Goal: Task Accomplishment & Management: Manage account settings

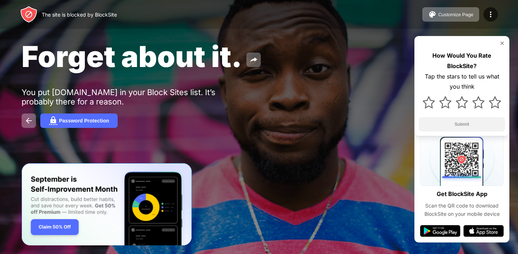
click at [501, 43] on img at bounding box center [503, 43] width 6 height 6
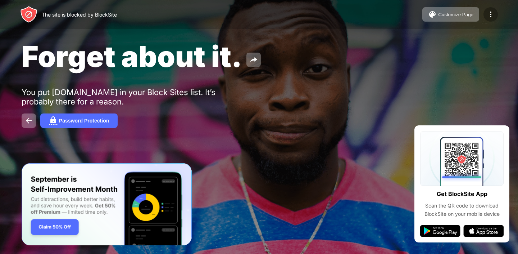
click at [489, 16] on img at bounding box center [491, 14] width 9 height 9
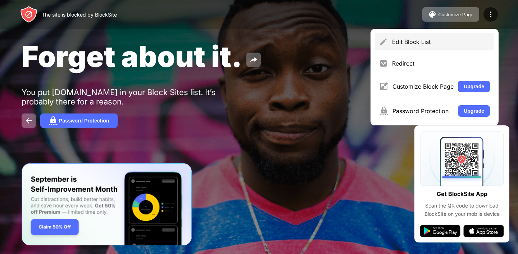
click at [403, 44] on div "Edit Block List" at bounding box center [441, 41] width 98 height 7
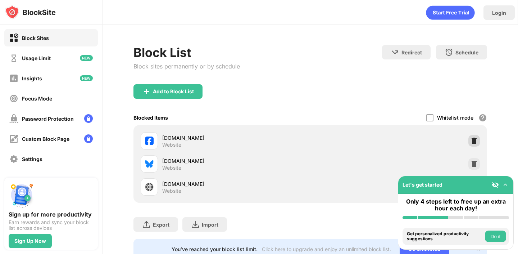
click at [473, 142] on img at bounding box center [474, 140] width 7 height 7
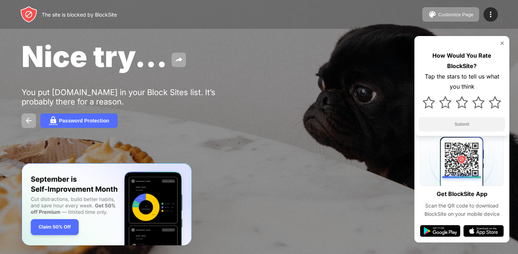
click at [503, 45] on img at bounding box center [503, 43] width 6 height 6
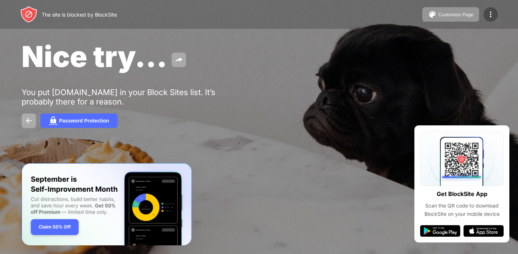
click at [491, 11] on img at bounding box center [491, 14] width 9 height 9
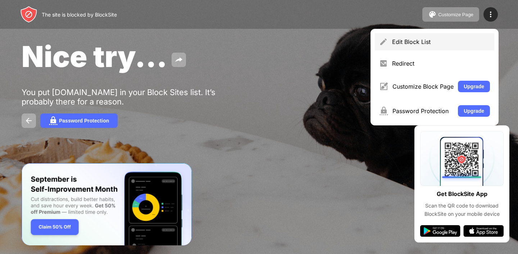
click at [417, 38] on div "Edit Block List" at bounding box center [441, 41] width 98 height 7
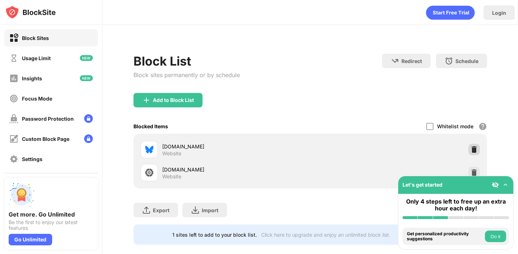
click at [476, 150] on img at bounding box center [474, 149] width 7 height 7
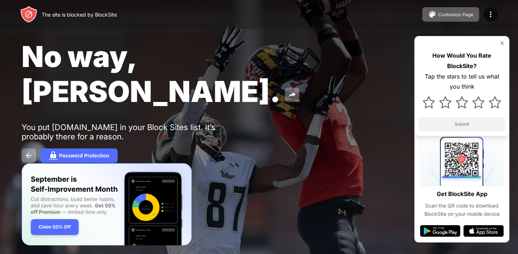
click at [503, 41] on img at bounding box center [503, 43] width 6 height 6
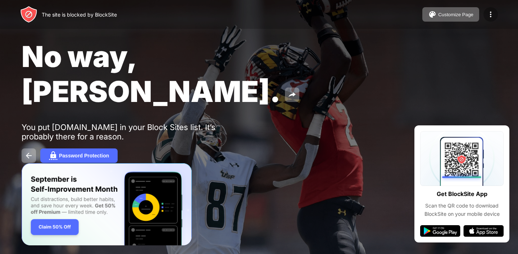
click at [489, 13] on img at bounding box center [491, 14] width 9 height 9
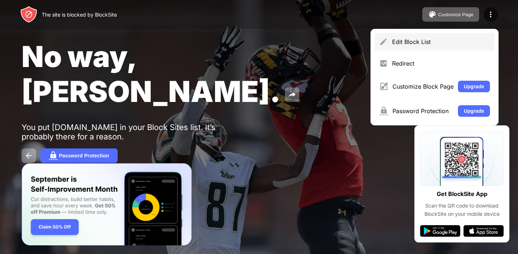
click at [416, 41] on div "Edit Block List" at bounding box center [441, 41] width 98 height 7
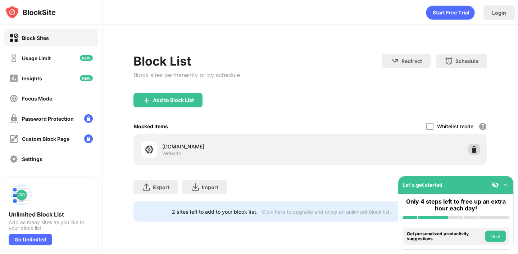
click at [473, 148] on img at bounding box center [474, 149] width 7 height 7
